Goal: Task Accomplishment & Management: Complete application form

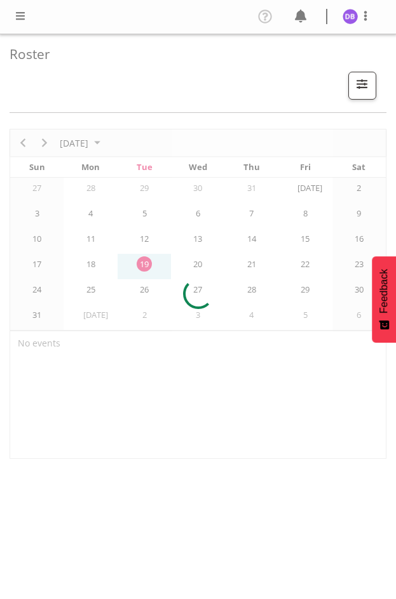
click at [22, 14] on span at bounding box center [20, 15] width 15 height 15
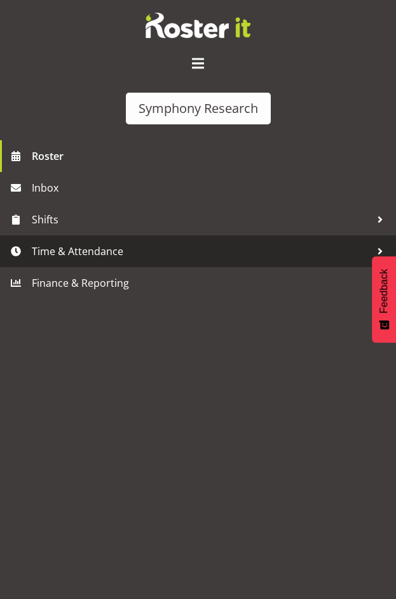
click at [69, 246] on span "Time & Attendance" at bounding box center [201, 251] width 338 height 19
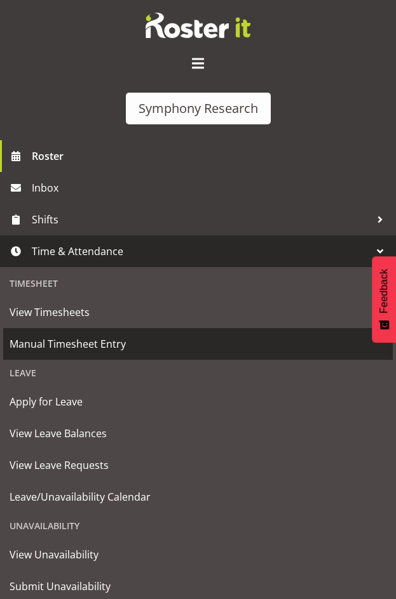
click at [67, 344] on span "Manual Timesheet Entry" at bounding box center [198, 344] width 377 height 19
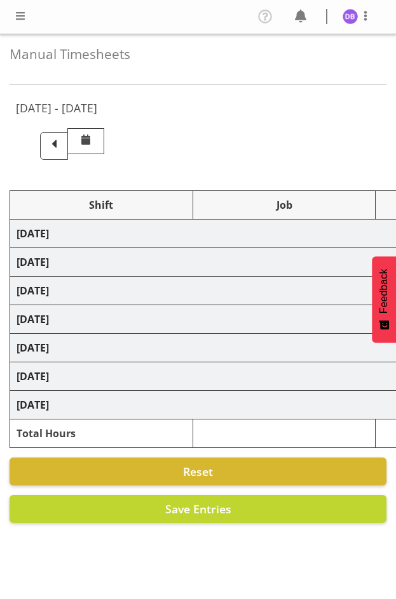
select select "26078"
select select "9426"
select select "47"
select select "26078"
select select "9636"
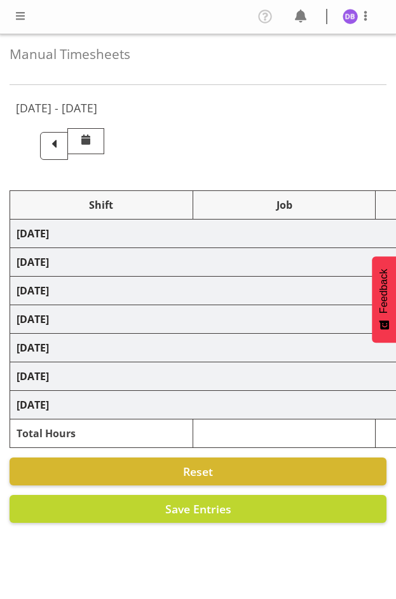
select select "47"
select select "26078"
select select "9636"
select select "47"
select select "48116"
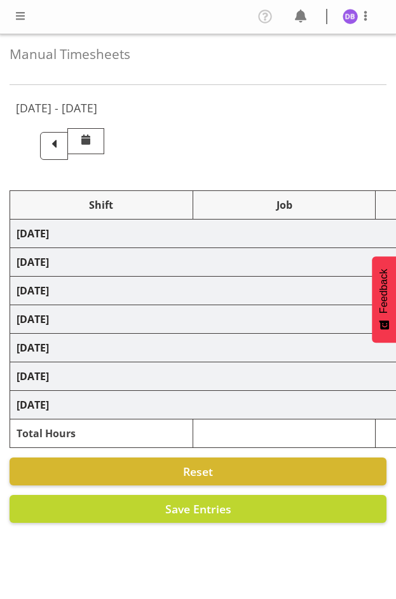
select select "10527"
select select "48116"
select select "10499"
select select "47"
select select "48116"
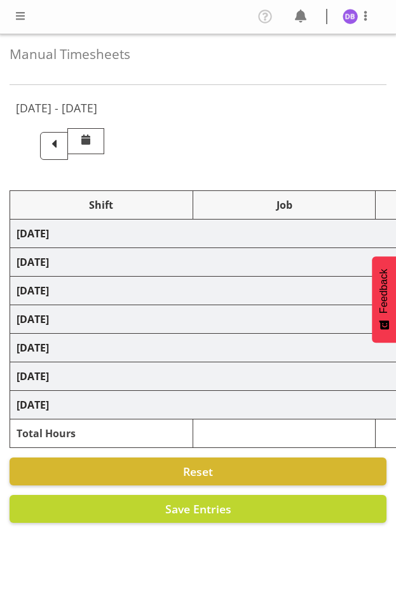
select select "9426"
select select "47"
select select "48116"
select select "10499"
select select "47"
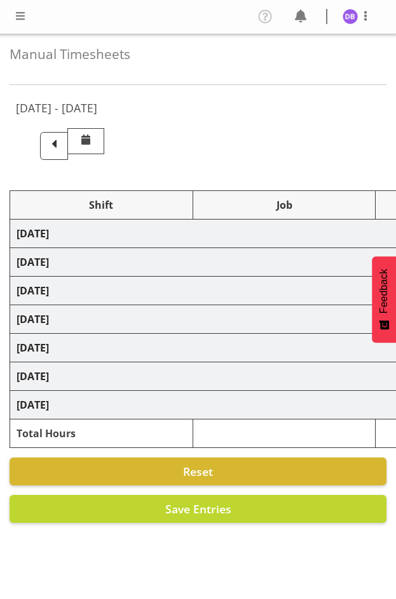
select select "48116"
select select "10499"
select select "47"
select select "26078"
select select "9636"
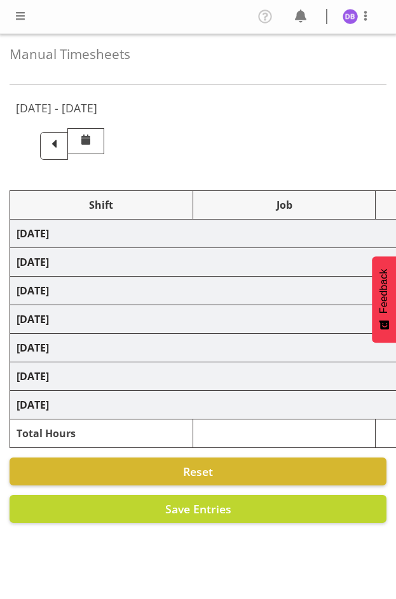
select select "47"
select select "26078"
select select "10499"
select select "47"
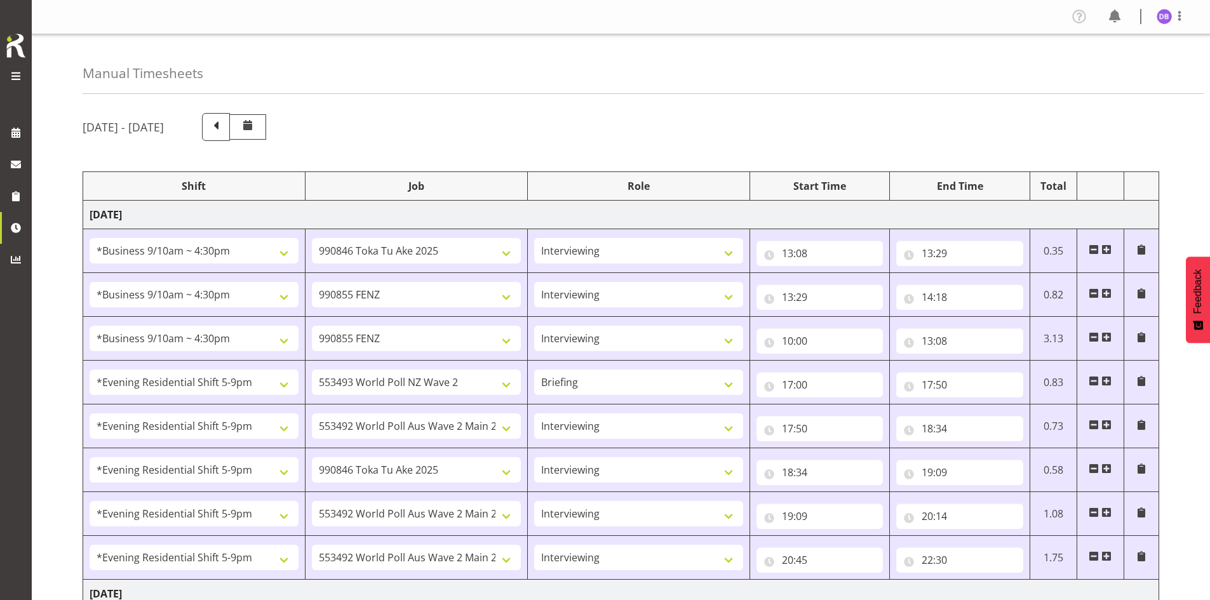
scroll to position [360, 0]
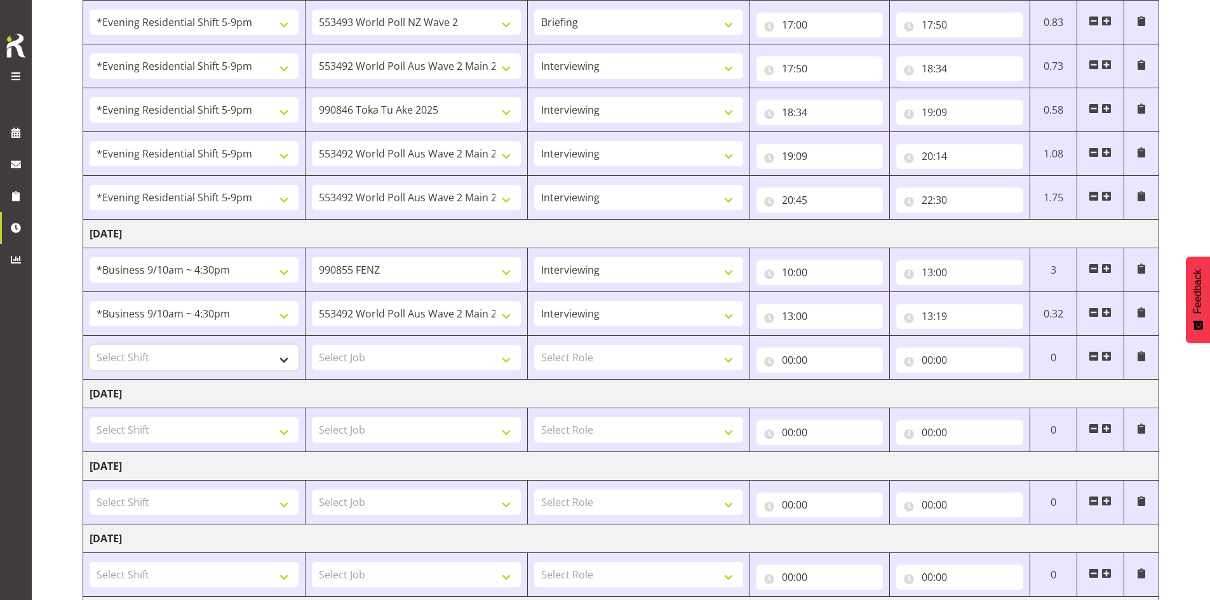
click at [286, 359] on select "Select Shift !!Project Briefing (Job to be assigned) !!Weekend Residential (Ros…" at bounding box center [194, 357] width 209 height 25
select select "48116"
click at [90, 345] on select "Select Shift !!Project Briefing (Job to be assigned) !!Weekend Residential (Ros…" at bounding box center [194, 357] width 209 height 25
click at [395, 359] on select "Select Job 550060 IF Admin 553492 World Poll Aus Wave 2 Main 2025 553493 World …" at bounding box center [416, 357] width 209 height 25
select select "9636"
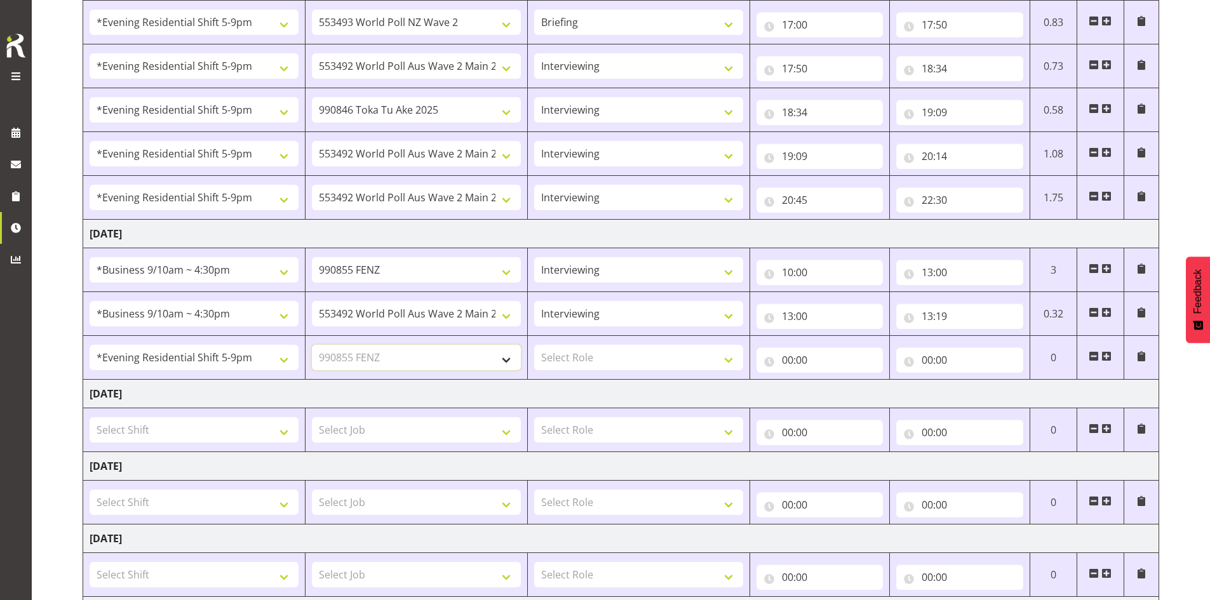
click at [312, 345] on select "Select Job 550060 IF Admin 553492 World Poll Aus Wave 2 Main 2025 553493 World …" at bounding box center [416, 357] width 209 height 25
click at [395, 360] on select "Select Role Briefing Interviewing" at bounding box center [638, 357] width 209 height 25
select select "47"
click at [395, 345] on select "Select Role Briefing Interviewing" at bounding box center [638, 357] width 209 height 25
click at [395, 359] on input "00:00" at bounding box center [819, 359] width 127 height 25
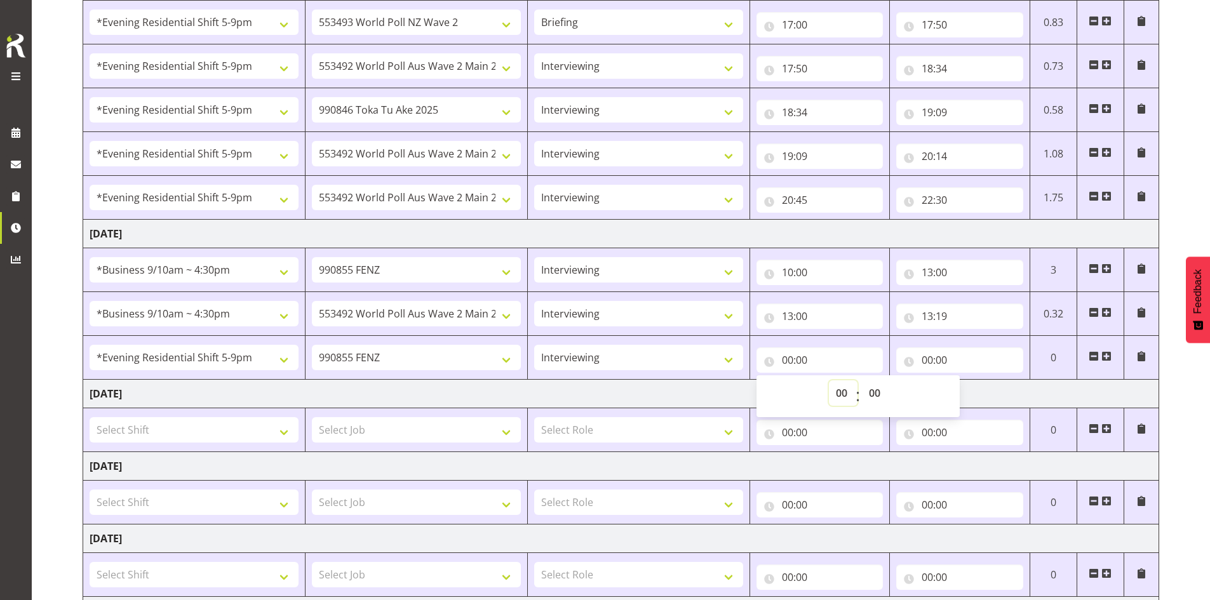
click at [395, 392] on select "00 01 02 03 04 05 06 07 08 09 10 11 12 13 14 15 16 17 18 19 20 21 22 23" at bounding box center [843, 392] width 29 height 25
select select "17"
click at [395, 380] on select "00 01 02 03 04 05 06 07 08 09 10 11 12 13 14 15 16 17 18 19 20 21 22 23" at bounding box center [843, 392] width 29 height 25
type input "17:00"
click at [395, 360] on input "00:00" at bounding box center [959, 359] width 127 height 25
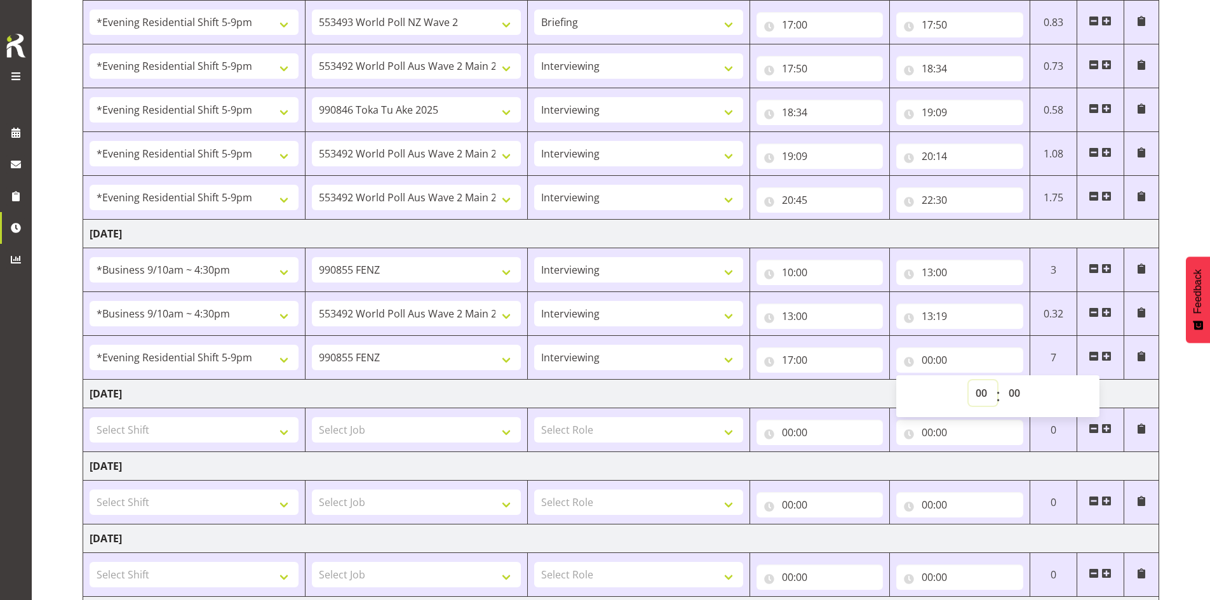
click at [395, 388] on select "00 01 02 03 04 05 06 07 08 09 10 11 12 13 14 15 16 17 18 19 20 21 22 23" at bounding box center [982, 392] width 29 height 25
select select "19"
click at [395, 380] on select "00 01 02 03 04 05 06 07 08 09 10 11 12 13 14 15 16 17 18 19 20 21 22 23" at bounding box center [982, 392] width 29 height 25
type input "19:00"
click at [395, 354] on span at bounding box center [1106, 356] width 10 height 10
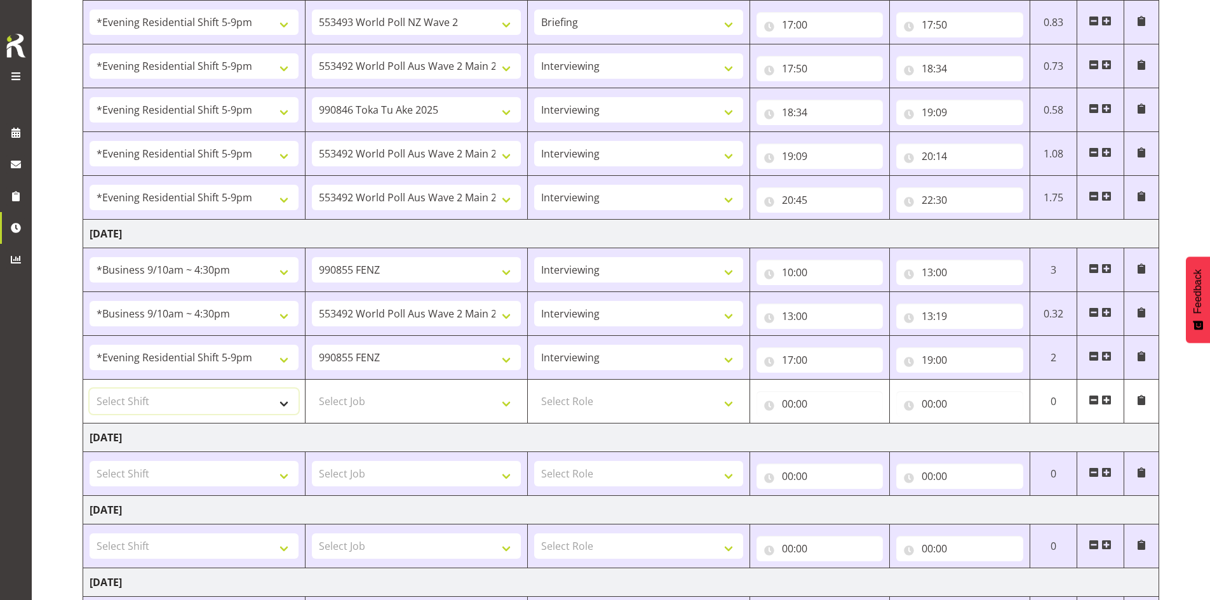
click at [282, 402] on select "Select Shift !!Project Briefing (Job to be assigned) !!Weekend Residential (Ros…" at bounding box center [194, 401] width 209 height 25
select select "48116"
click at [90, 389] on select "Select Shift !!Project Briefing (Job to be assigned) !!Weekend Residential (Ros…" at bounding box center [194, 401] width 209 height 25
click at [395, 401] on select "Select Job 550060 IF Admin 553492 World Poll Aus Wave 2 Main 2025 553493 World …" at bounding box center [416, 401] width 209 height 25
select select "10499"
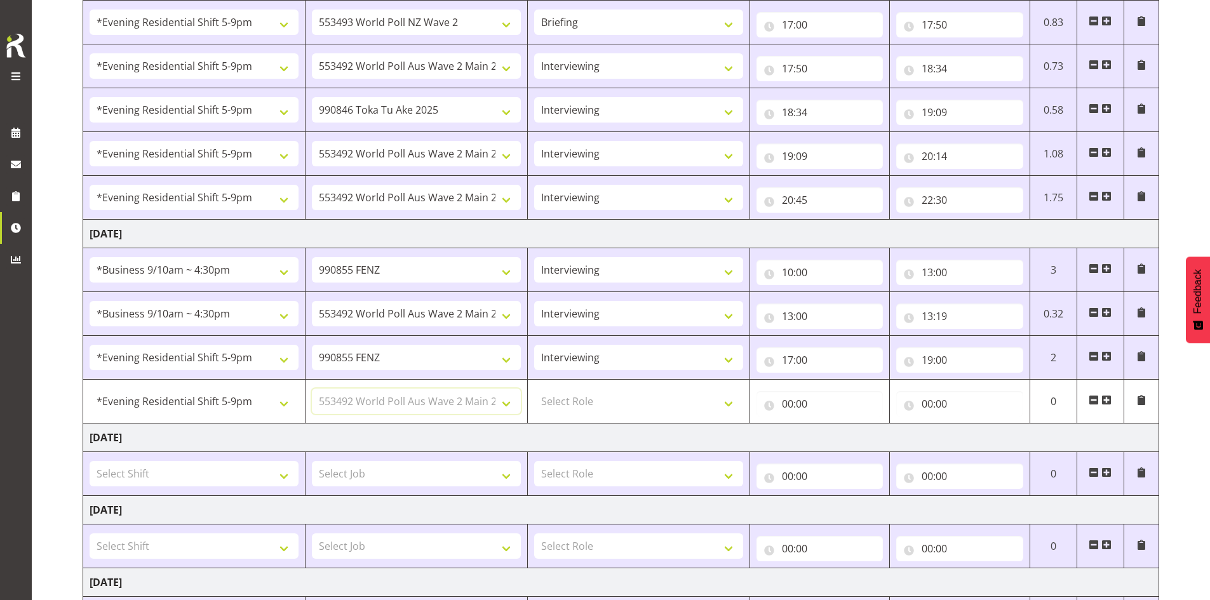
click at [312, 389] on select "Select Job 550060 IF Admin 553492 World Poll Aus Wave 2 Main 2025 553493 World …" at bounding box center [416, 401] width 209 height 25
click at [395, 403] on select "Select Role Briefing Interviewing" at bounding box center [638, 401] width 209 height 25
select select "47"
click at [395, 389] on select "Select Role Briefing Interviewing" at bounding box center [638, 401] width 209 height 25
click at [395, 397] on input "00:00" at bounding box center [819, 403] width 127 height 25
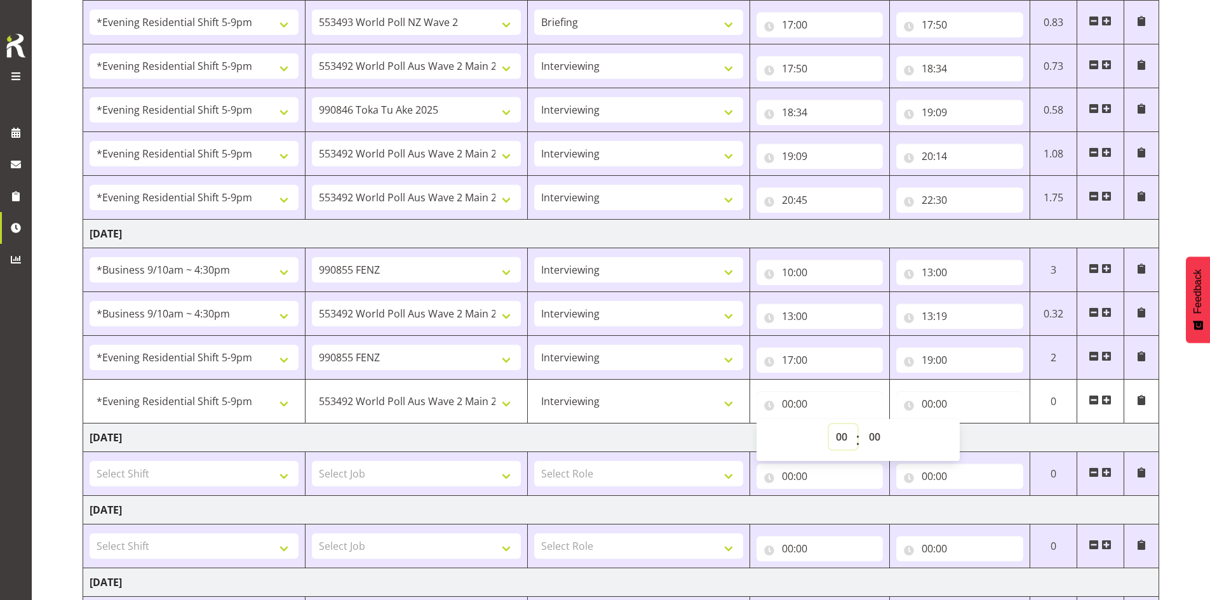
click at [395, 436] on select "00 01 02 03 04 05 06 07 08 09 10 11 12 13 14 15 16 17 18 19 20 21 22 23" at bounding box center [843, 436] width 29 height 25
select select "19"
click at [395, 424] on select "00 01 02 03 04 05 06 07 08 09 10 11 12 13 14 15 16 17 18 19 20 21 22 23" at bounding box center [843, 436] width 29 height 25
type input "19:00"
click at [395, 405] on input "00:00" at bounding box center [959, 403] width 127 height 25
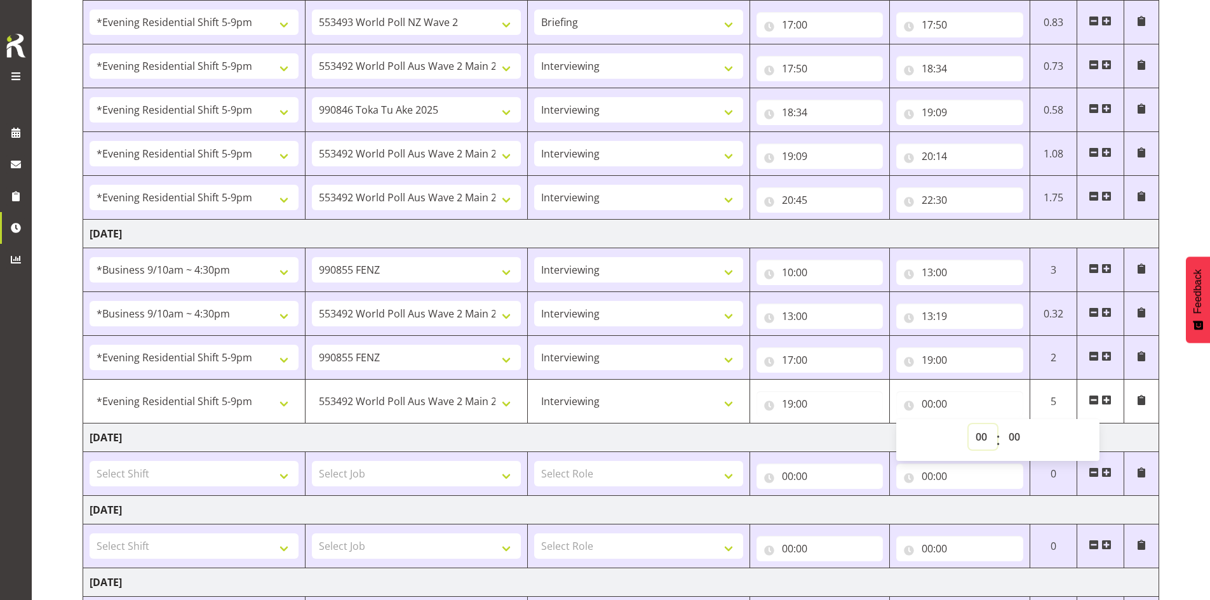
click at [395, 438] on select "00 01 02 03 04 05 06 07 08 09 10 11 12 13 14 15 16 17 18 19 20 21 22 23" at bounding box center [982, 436] width 29 height 25
select select "20"
click at [395, 424] on select "00 01 02 03 04 05 06 07 08 09 10 11 12 13 14 15 16 17 18 19 20 21 22 23" at bounding box center [982, 436] width 29 height 25
type input "20:00"
click at [395, 432] on select "00 01 02 03 04 05 06 07 08 09 10 11 12 13 14 15 16 17 18 19 20 21 22 23 24 25 2…" at bounding box center [1015, 436] width 29 height 25
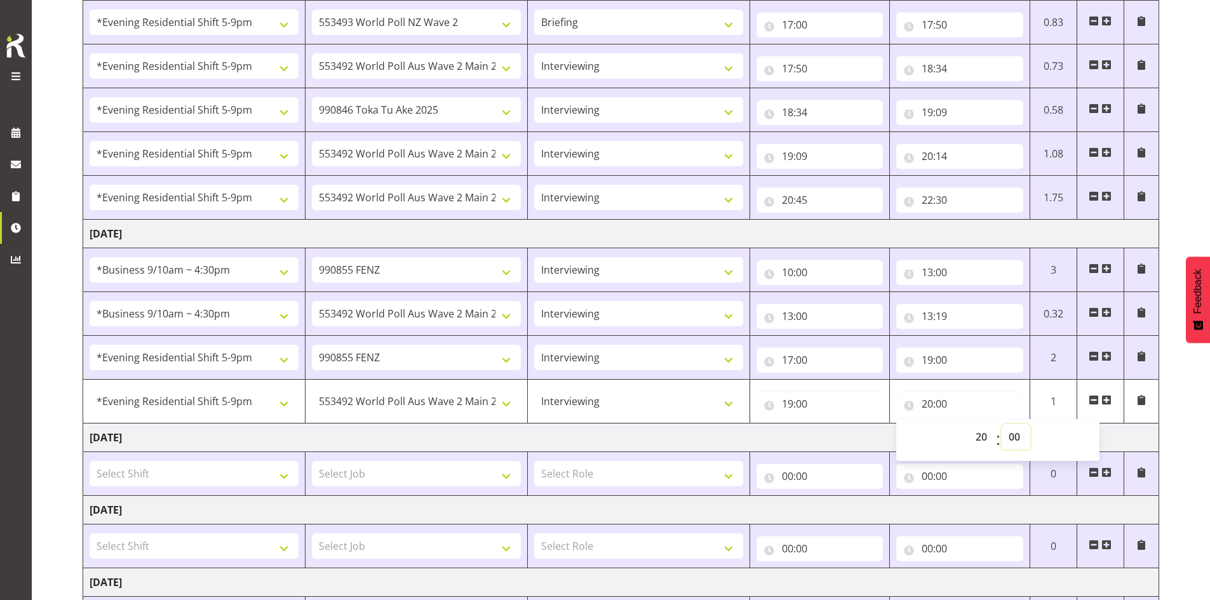
select select "30"
click at [395, 424] on select "00 01 02 03 04 05 06 07 08 09 10 11 12 13 14 15 16 17 18 19 20 21 22 23 24 25 2…" at bounding box center [1015, 436] width 29 height 25
type input "20:30"
click at [395, 420] on div "[DATE] - [DATE] Shift Job Role Start Time End Time Total [DATE] !!Project Brief…" at bounding box center [646, 299] width 1127 height 1113
click at [395, 400] on span at bounding box center [1106, 400] width 10 height 10
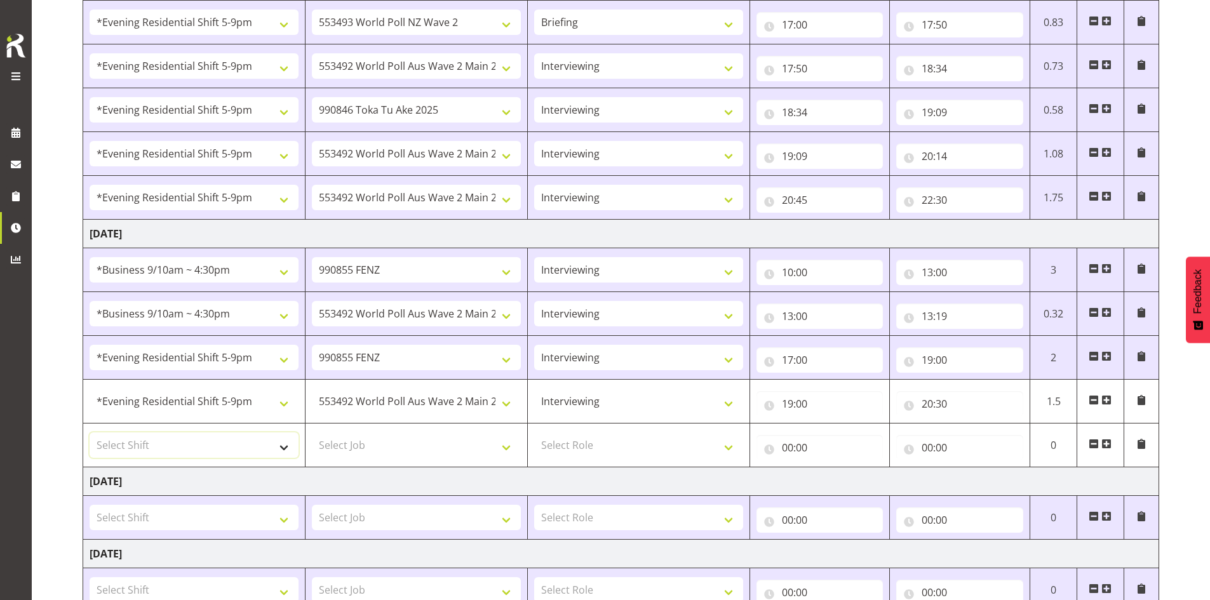
click at [284, 448] on select "Select Shift !!Project Briefing (Job to be assigned) !!Weekend Residential (Ros…" at bounding box center [194, 444] width 209 height 25
select select "48116"
click at [90, 432] on select "Select Shift !!Project Briefing (Job to be assigned) !!Weekend Residential (Ros…" at bounding box center [194, 444] width 209 height 25
click at [395, 448] on select "Select Job 550060 IF Admin 553492 World Poll Aus Wave 2 Main 2025 553493 World …" at bounding box center [416, 444] width 209 height 25
select select "10499"
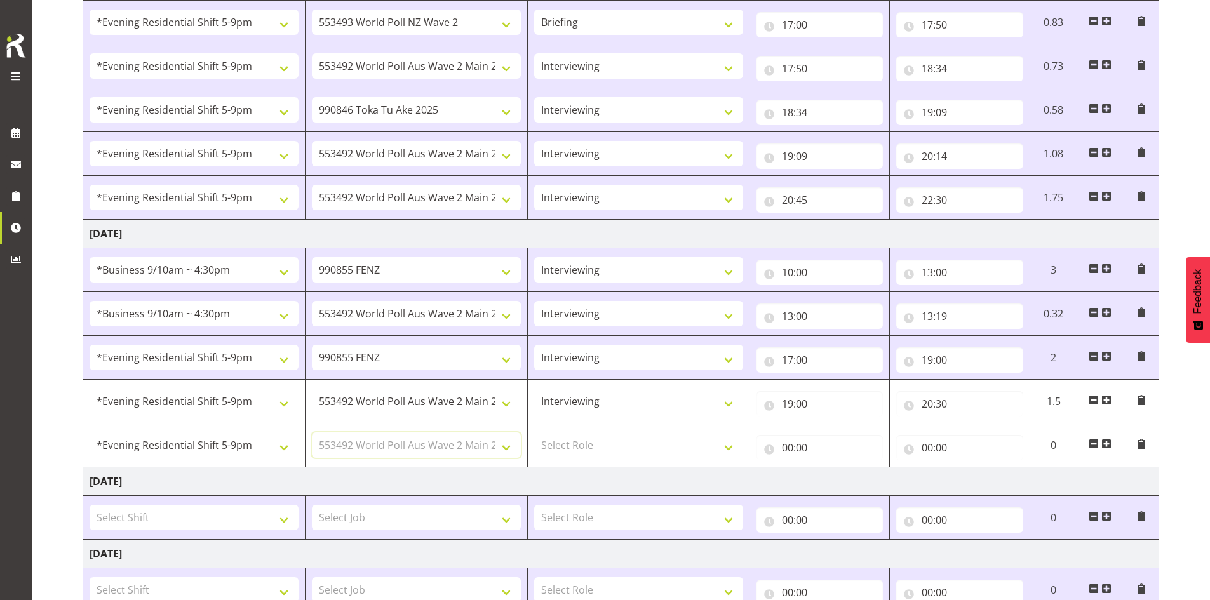
click at [312, 432] on select "Select Job 550060 IF Admin 553492 World Poll Aus Wave 2 Main 2025 553493 World …" at bounding box center [416, 444] width 209 height 25
click at [395, 448] on select "Select Role Briefing Interviewing" at bounding box center [638, 444] width 209 height 25
select select "47"
click at [395, 432] on select "Select Role Briefing Interviewing" at bounding box center [638, 444] width 209 height 25
click at [395, 443] on input "00:00" at bounding box center [819, 447] width 127 height 25
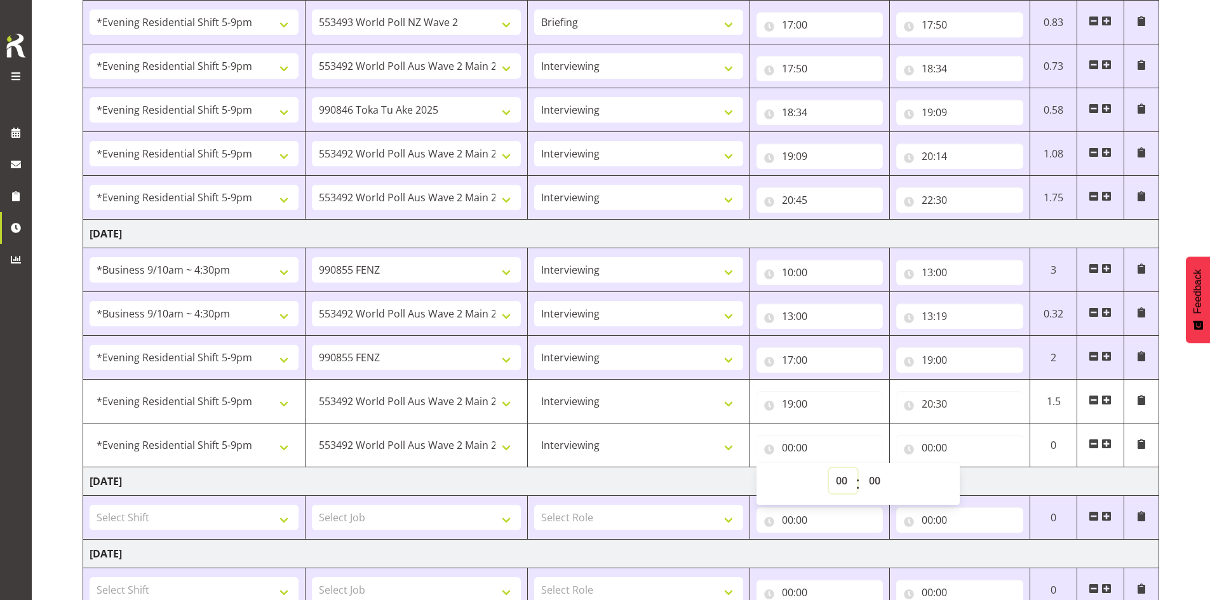
click at [395, 478] on select "00 01 02 03 04 05 06 07 08 09 10 11 12 13 14 15 16 17 18 19 20 21 22 23" at bounding box center [843, 480] width 29 height 25
select select "21"
click at [395, 468] on select "00 01 02 03 04 05 06 07 08 09 10 11 12 13 14 15 16 17 18 19 20 21 22 23" at bounding box center [843, 480] width 29 height 25
type input "21:00"
click at [395, 448] on input "00:00" at bounding box center [959, 447] width 127 height 25
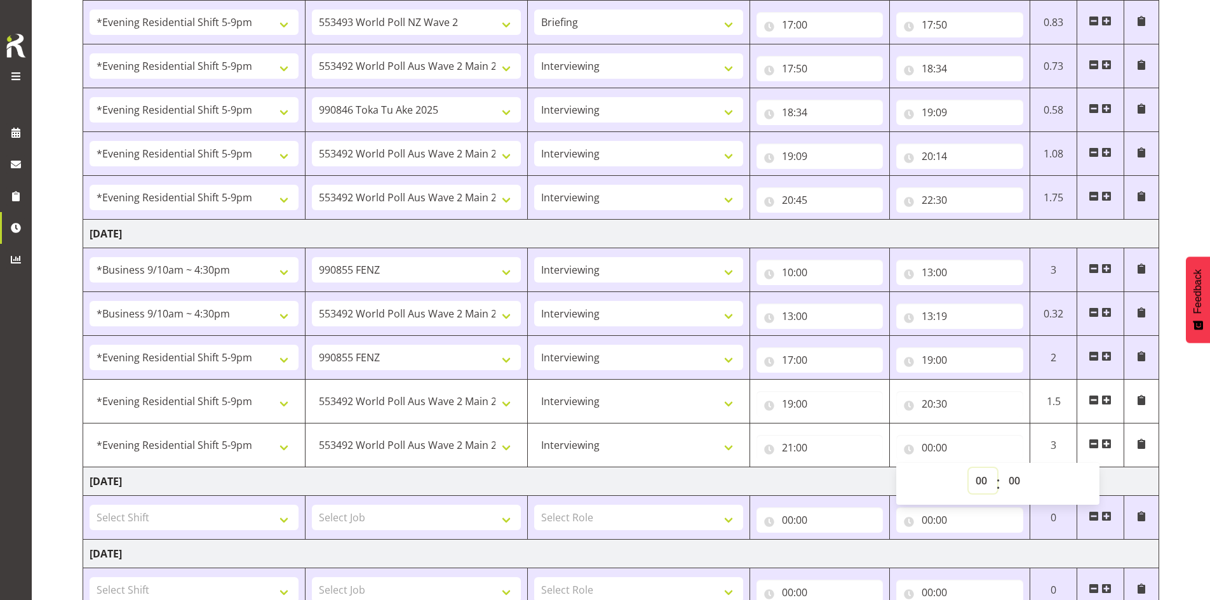
click at [395, 478] on select "00 01 02 03 04 05 06 07 08 09 10 11 12 13 14 15 16 17 18 19 20 21 22 23" at bounding box center [982, 480] width 29 height 25
select select "22"
click at [395, 468] on select "00 01 02 03 04 05 06 07 08 09 10 11 12 13 14 15 16 17 18 19 20 21 22 23" at bounding box center [982, 480] width 29 height 25
type input "22:00"
click at [395, 481] on select "00 01 02 03 04 05 06 07 08 09 10 11 12 13 14 15 16 17 18 19 20 21 22 23 24 25 2…" at bounding box center [1015, 480] width 29 height 25
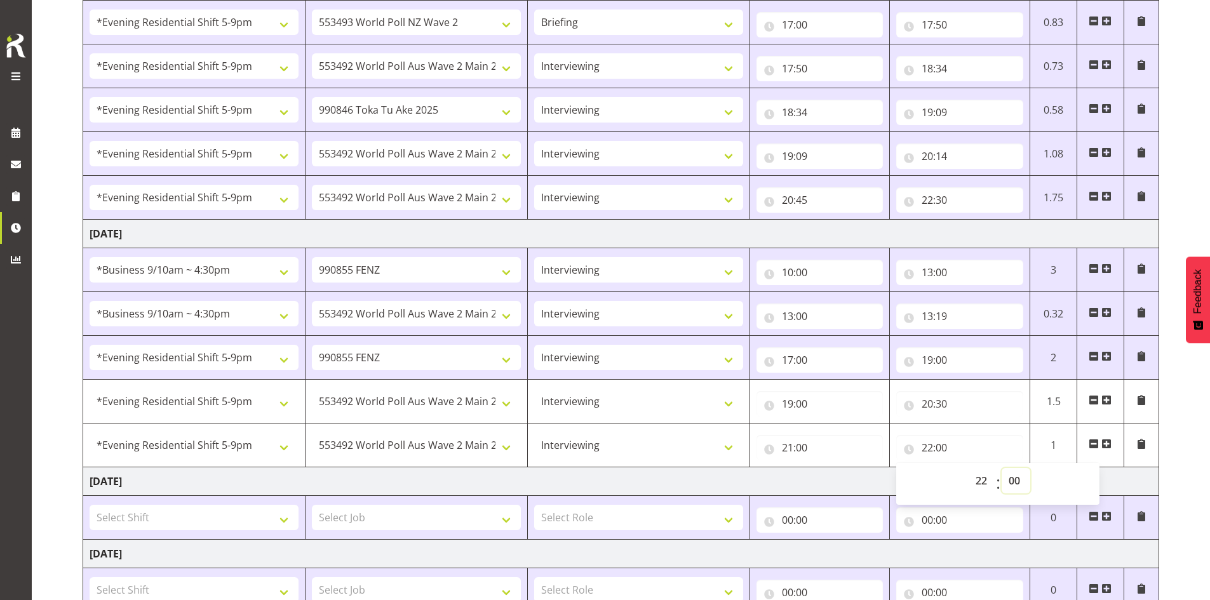
select select "30"
click at [395, 468] on select "00 01 02 03 04 05 06 07 08 09 10 11 12 13 14 15 16 17 18 19 20 21 22 23 24 25 2…" at bounding box center [1015, 480] width 29 height 25
type input "22:30"
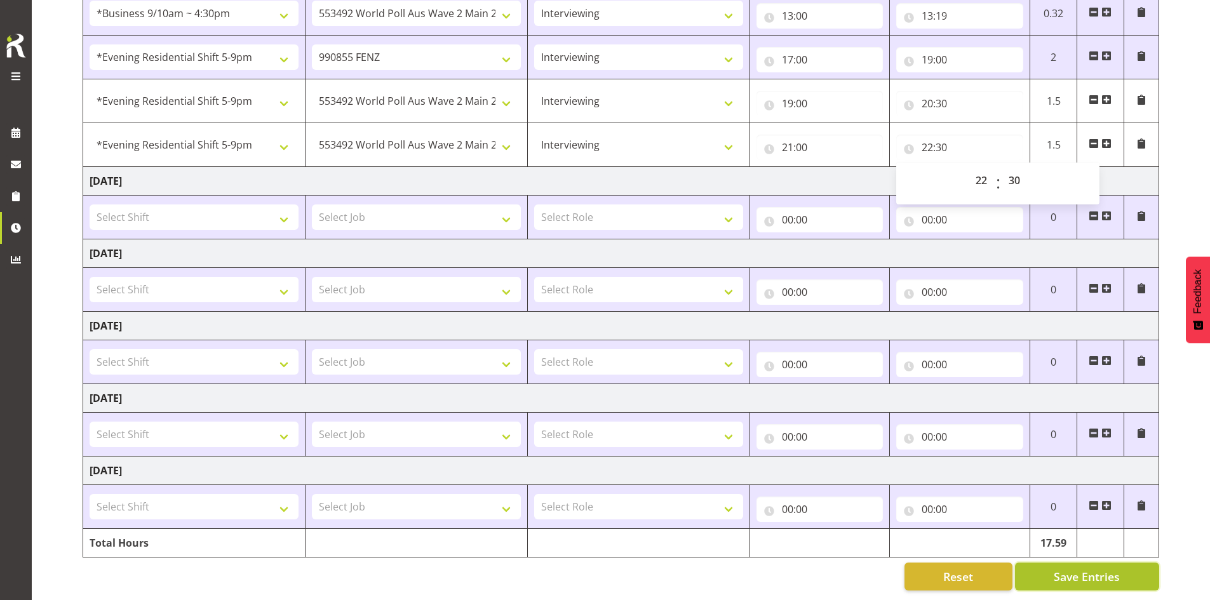
click at [395, 569] on span "Save Entries" at bounding box center [1087, 576] width 66 height 17
select select "48116"
select select "10499"
type input "19:00"
type input "20:30"
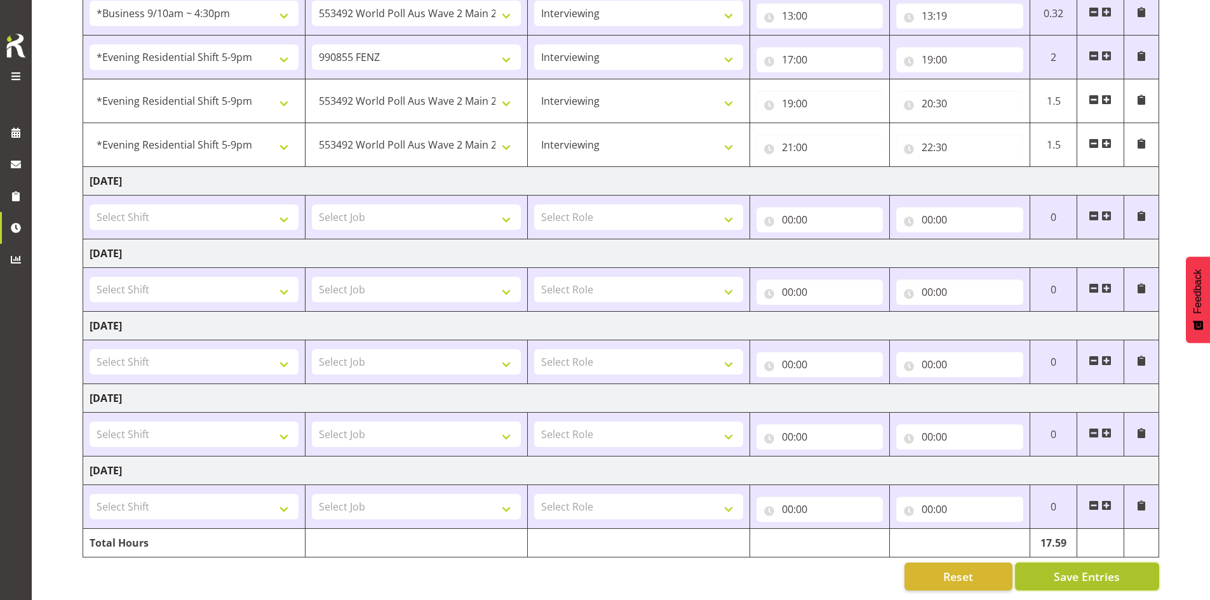
select select "48116"
type input "21:00"
type input "22:30"
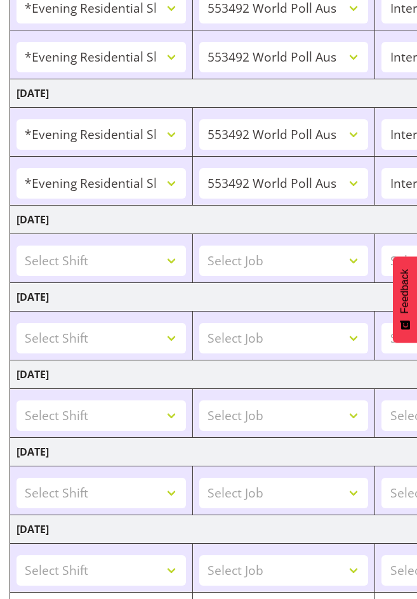
scroll to position [539, 0]
